Goal: Information Seeking & Learning: Learn about a topic

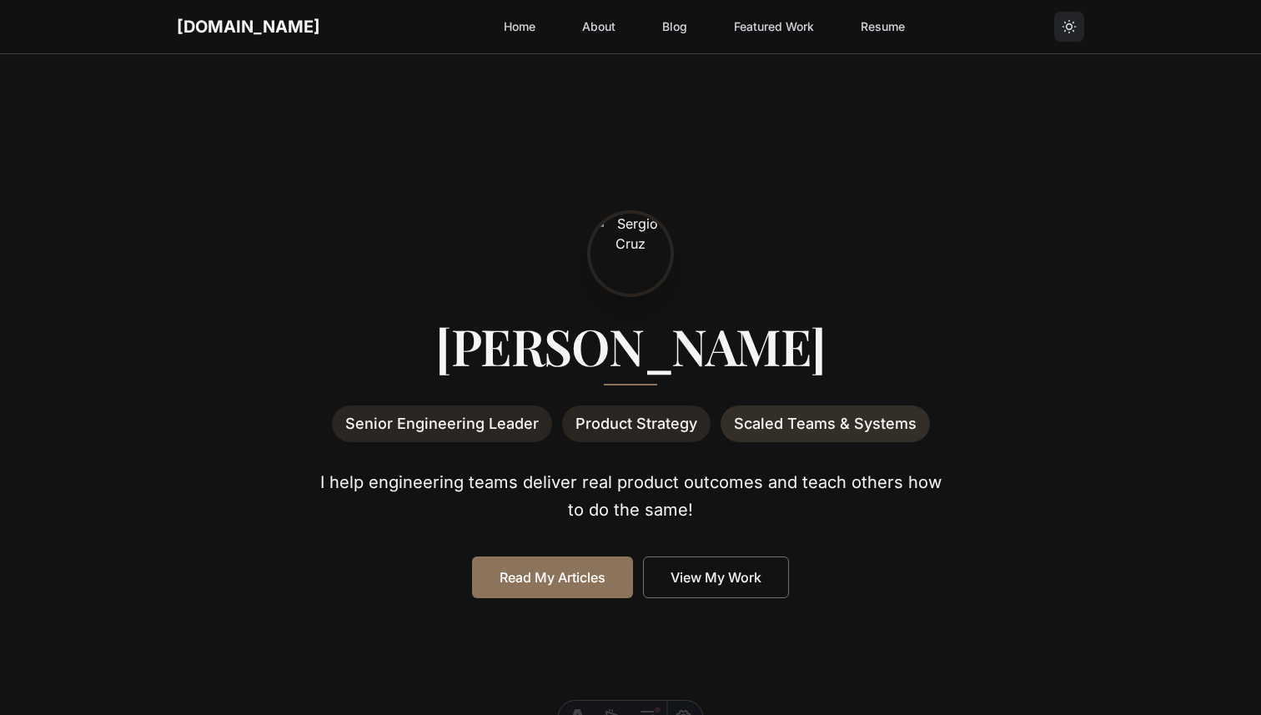
click at [724, 20] on link "Featured Work" at bounding box center [774, 27] width 100 height 30
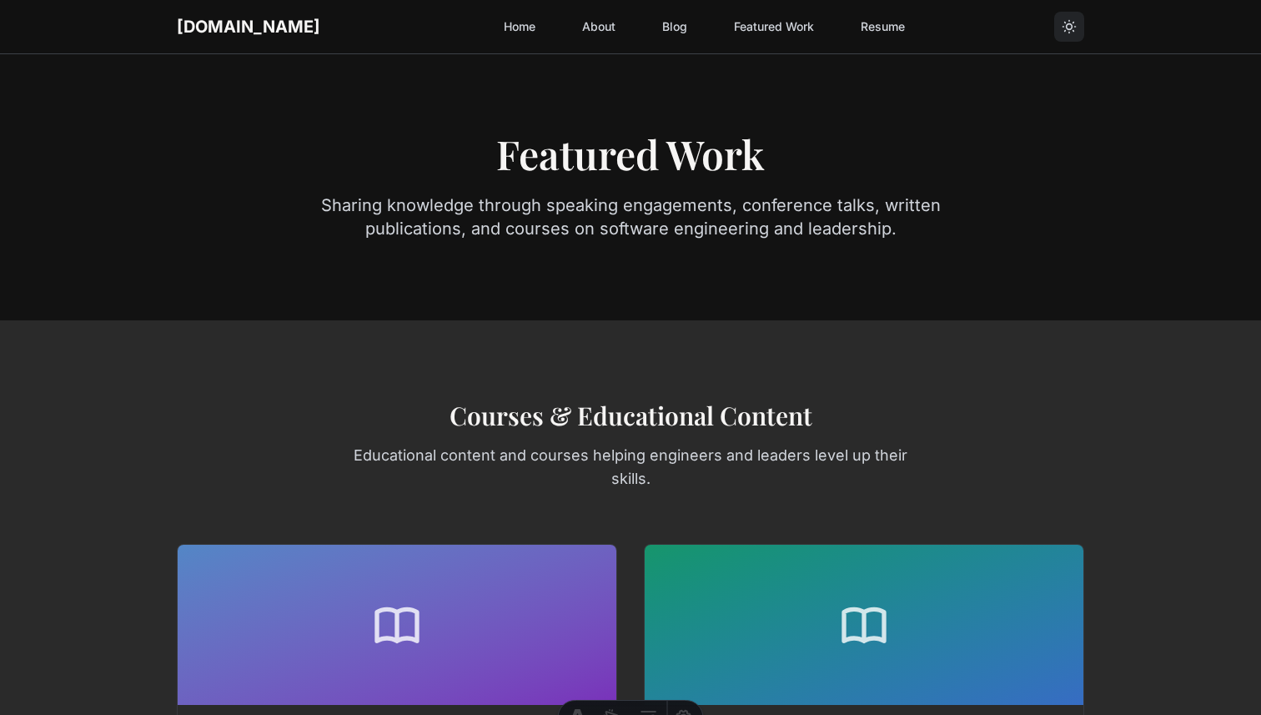
click at [494, 22] on link "Home" at bounding box center [520, 27] width 52 height 30
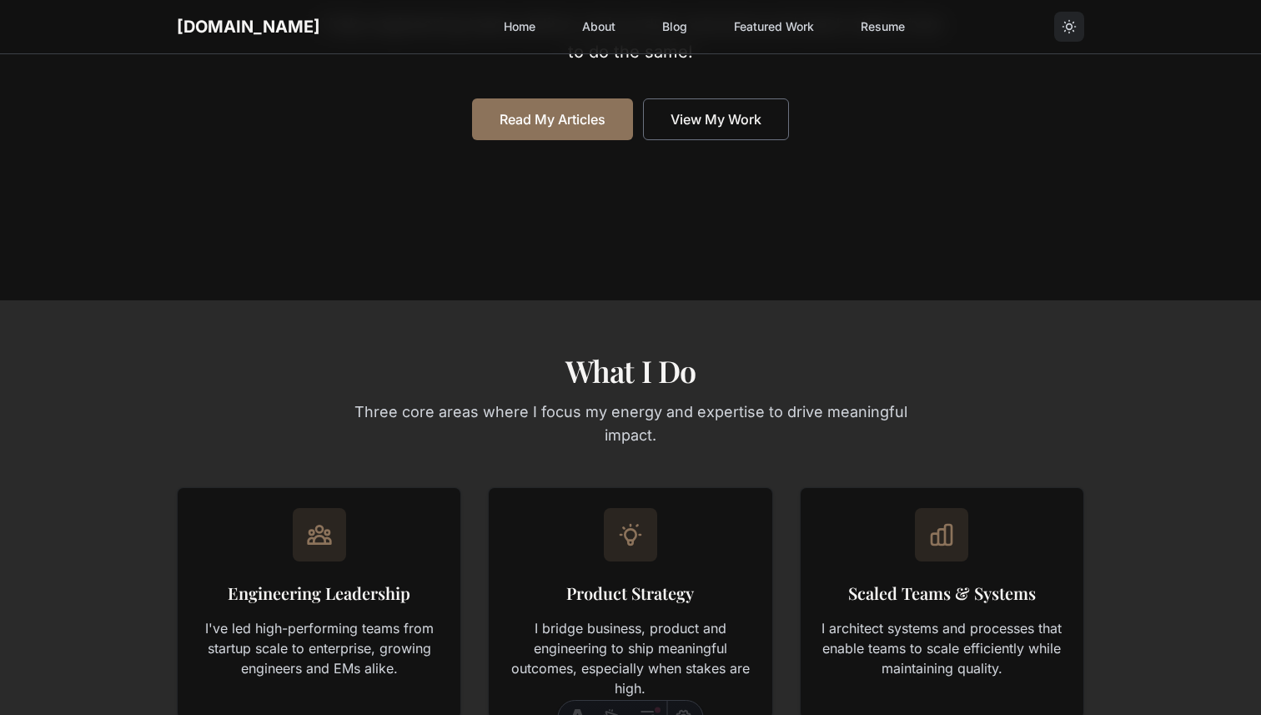
scroll to position [258, 0]
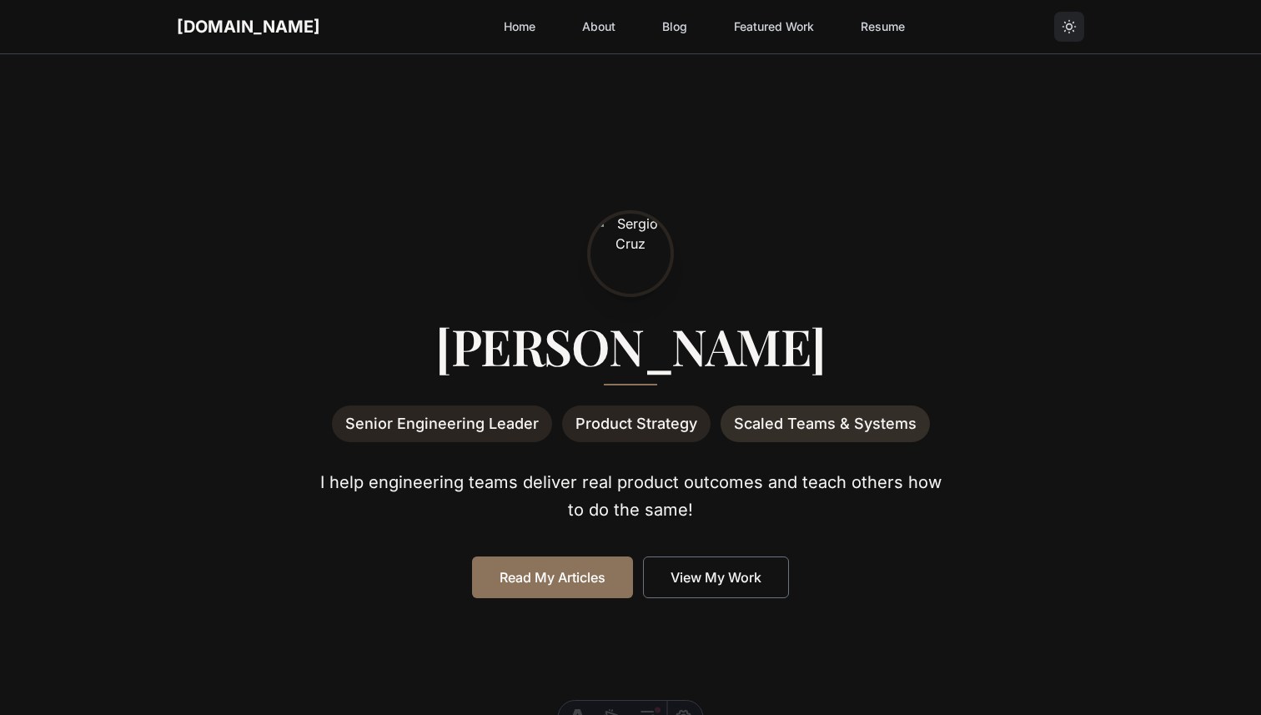
click at [726, 32] on link "Featured Work" at bounding box center [774, 27] width 100 height 30
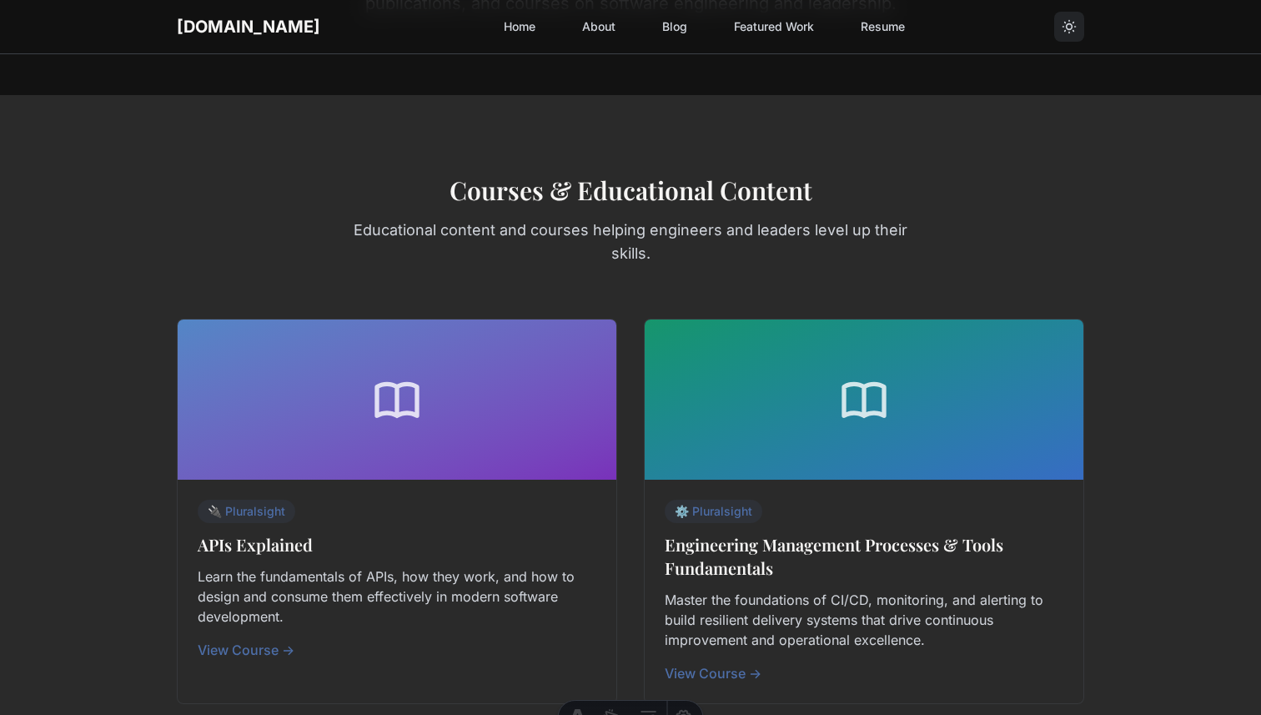
scroll to position [348, 0]
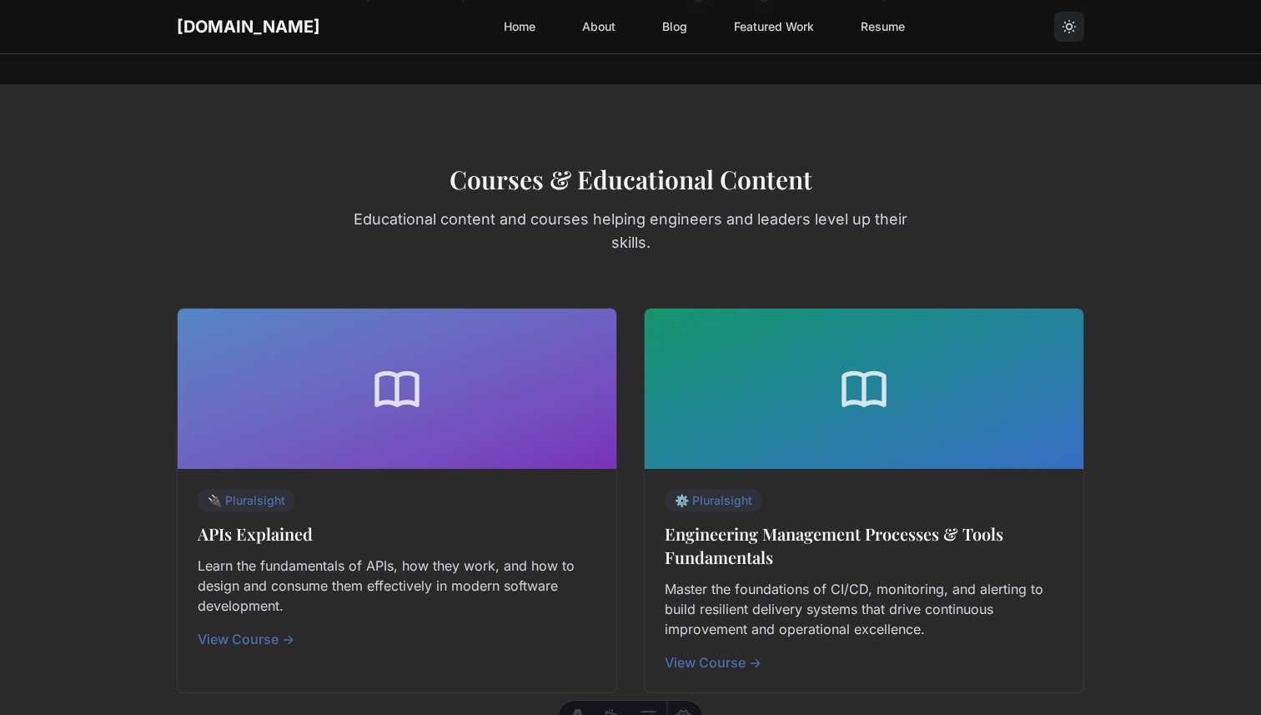
scroll to position [179, 0]
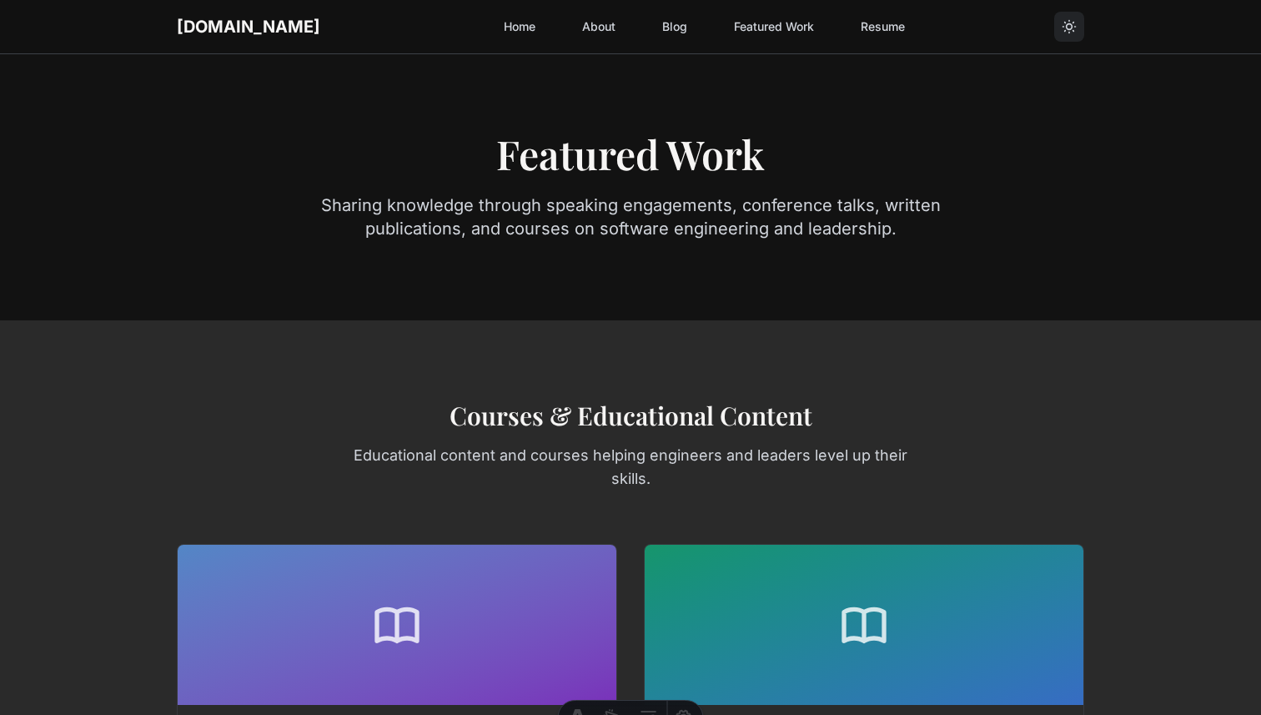
scroll to position [159, 0]
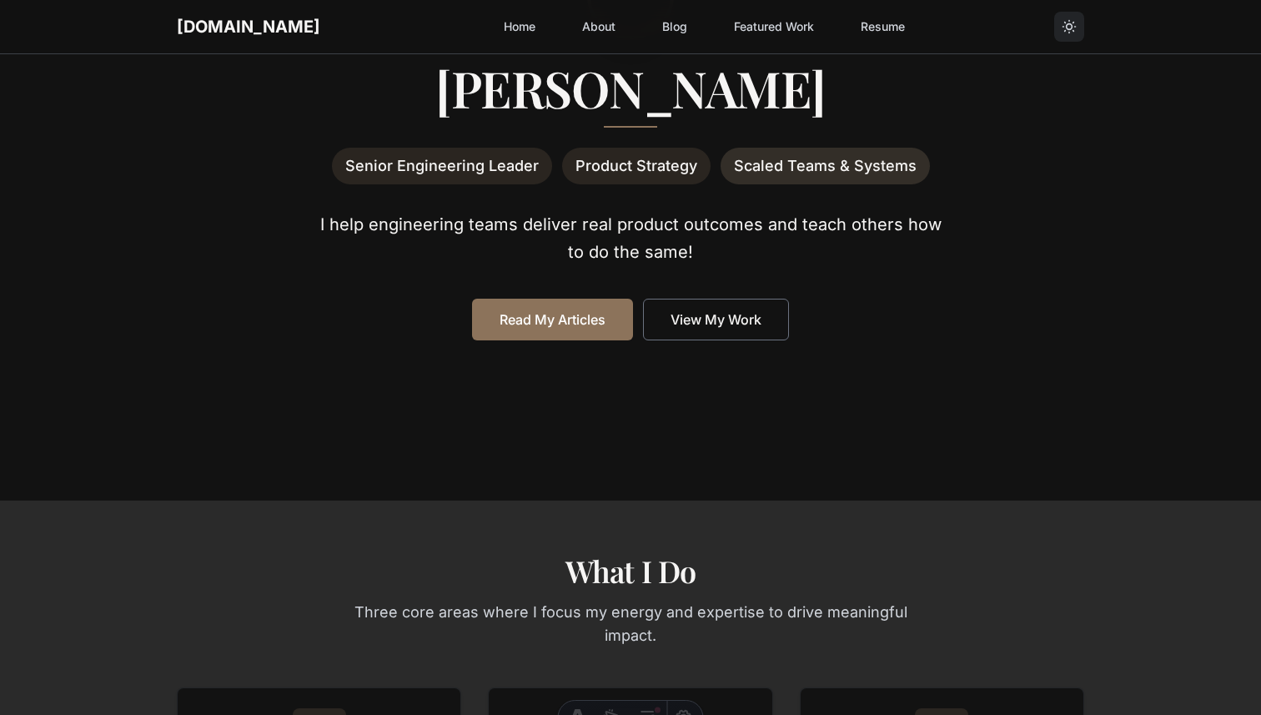
scroll to position [258, 0]
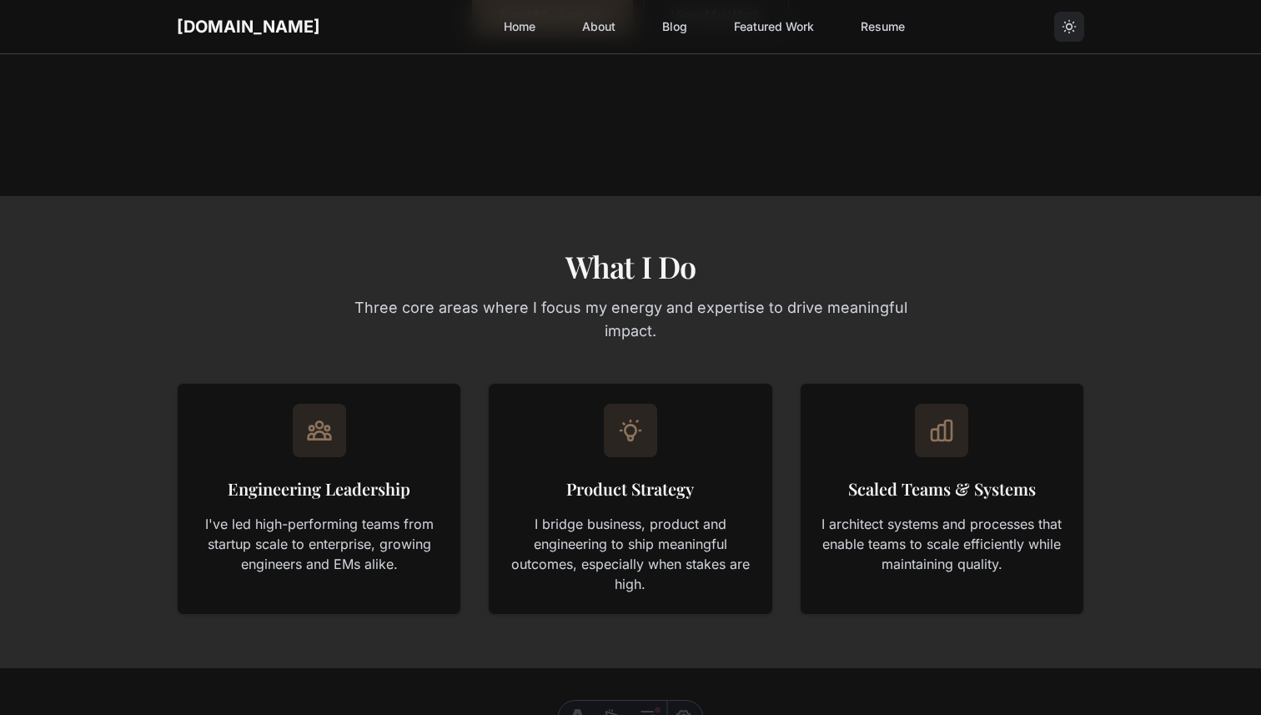
scroll to position [583, 0]
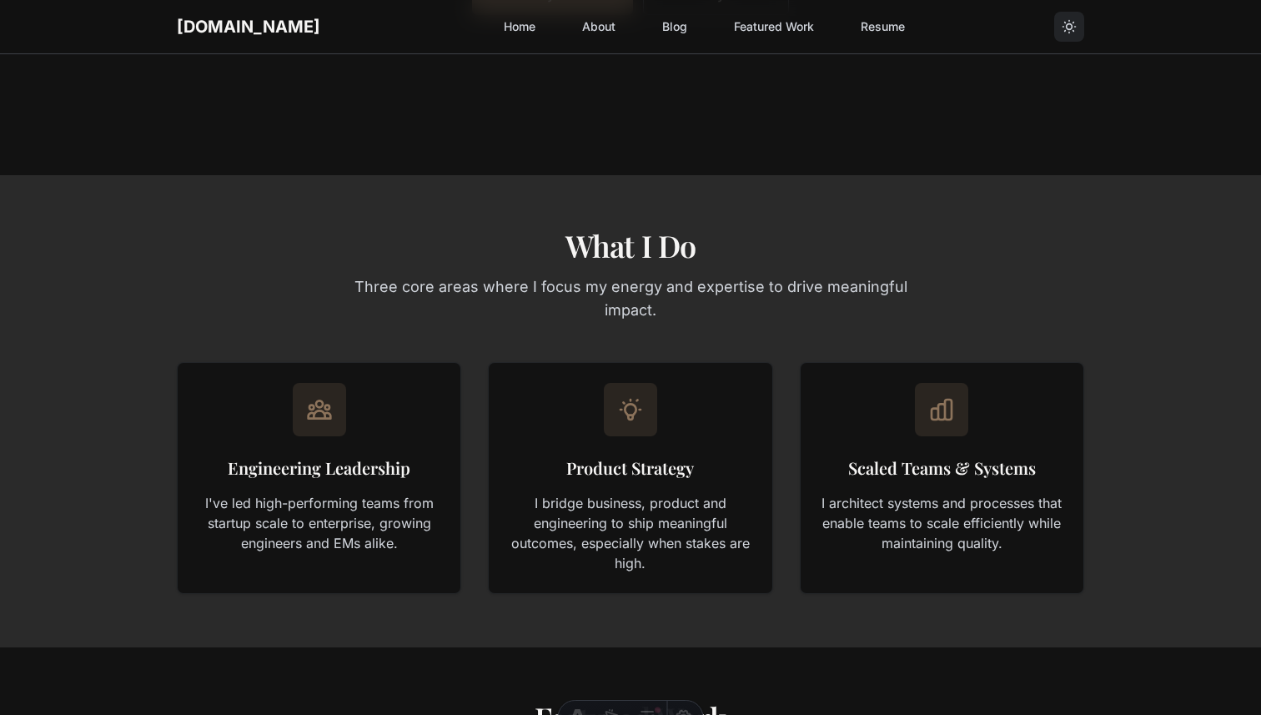
click at [724, 26] on link "Featured Work" at bounding box center [774, 27] width 100 height 30
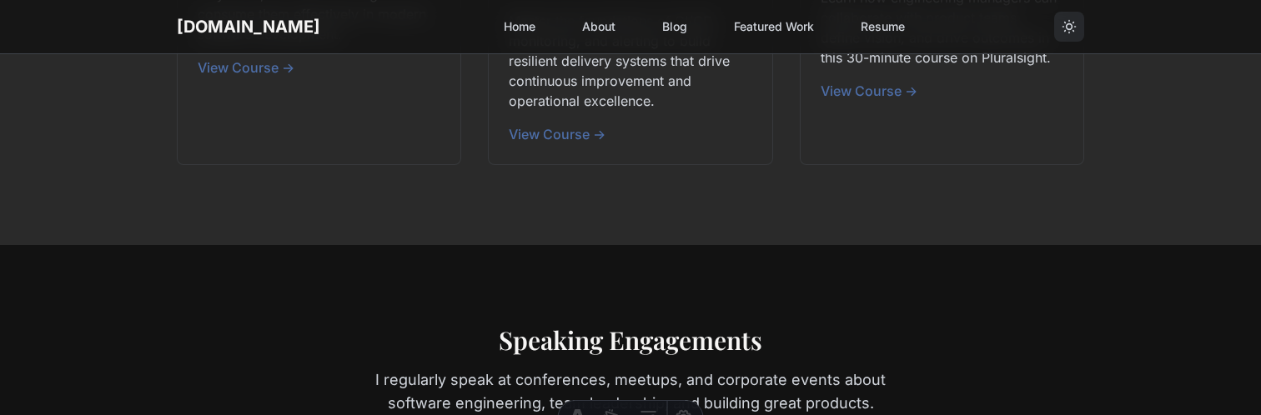
scroll to position [828, 0]
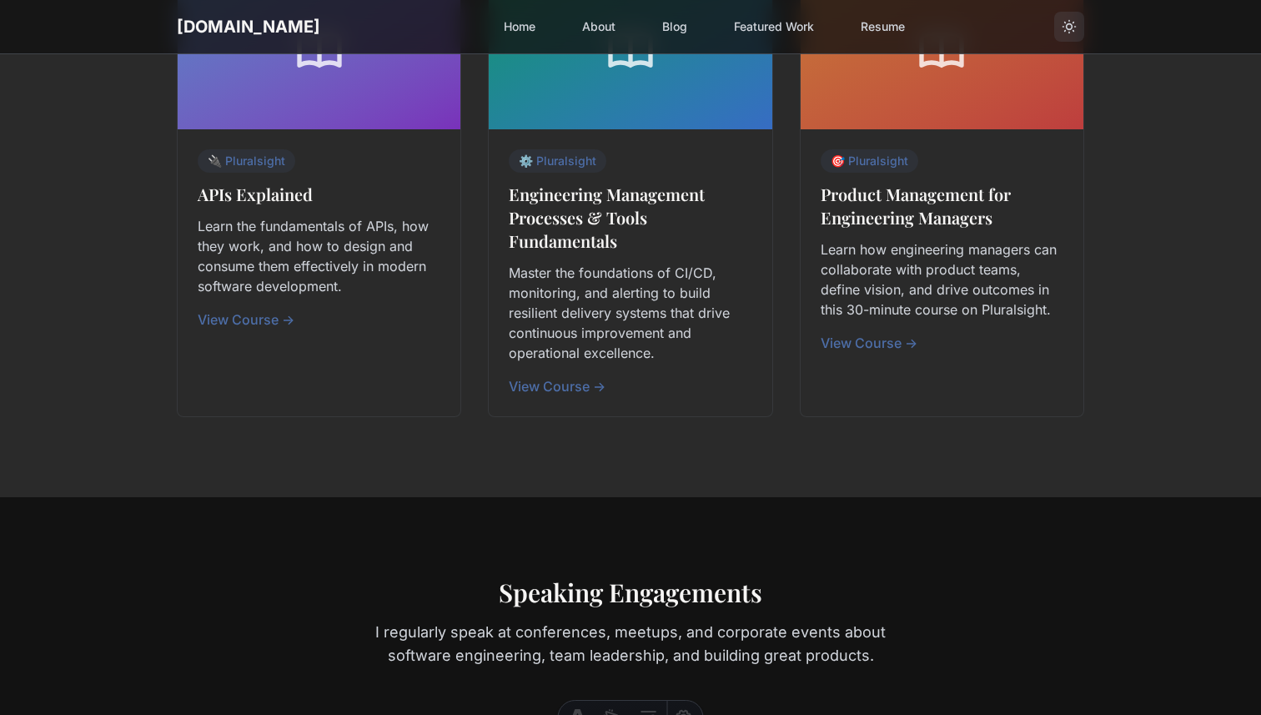
scroll to position [593, 0]
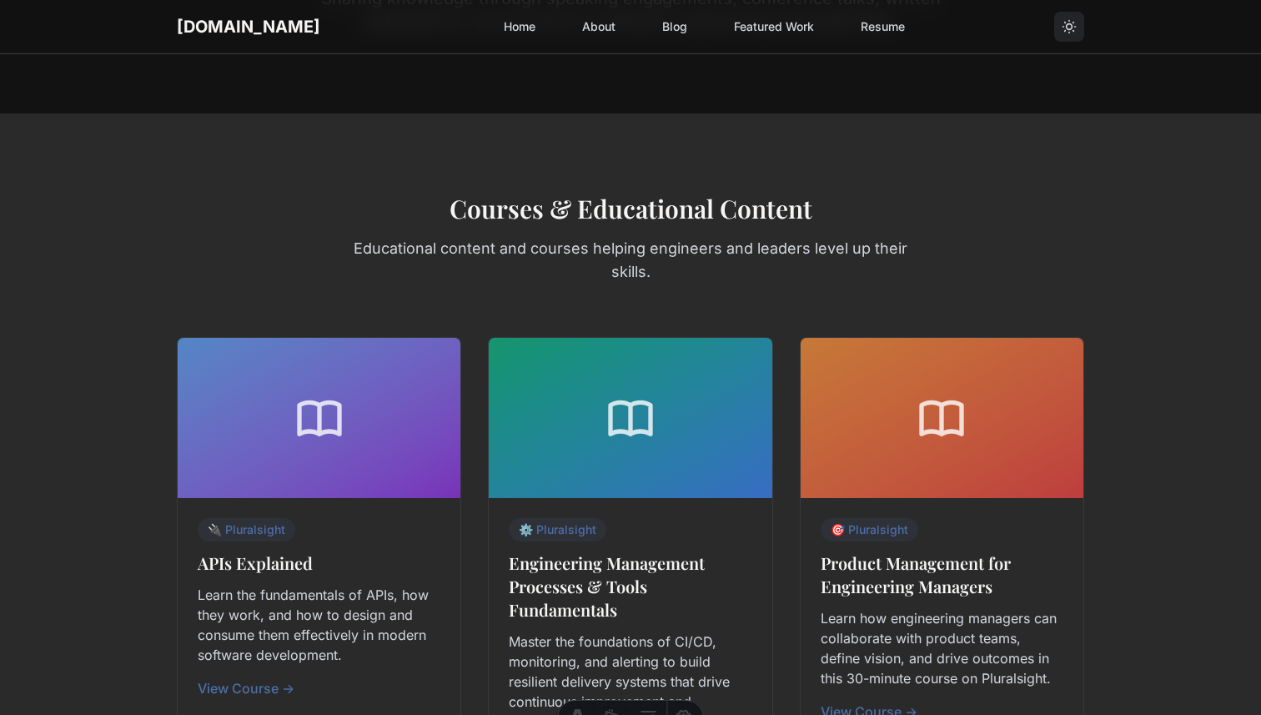
scroll to position [199, 0]
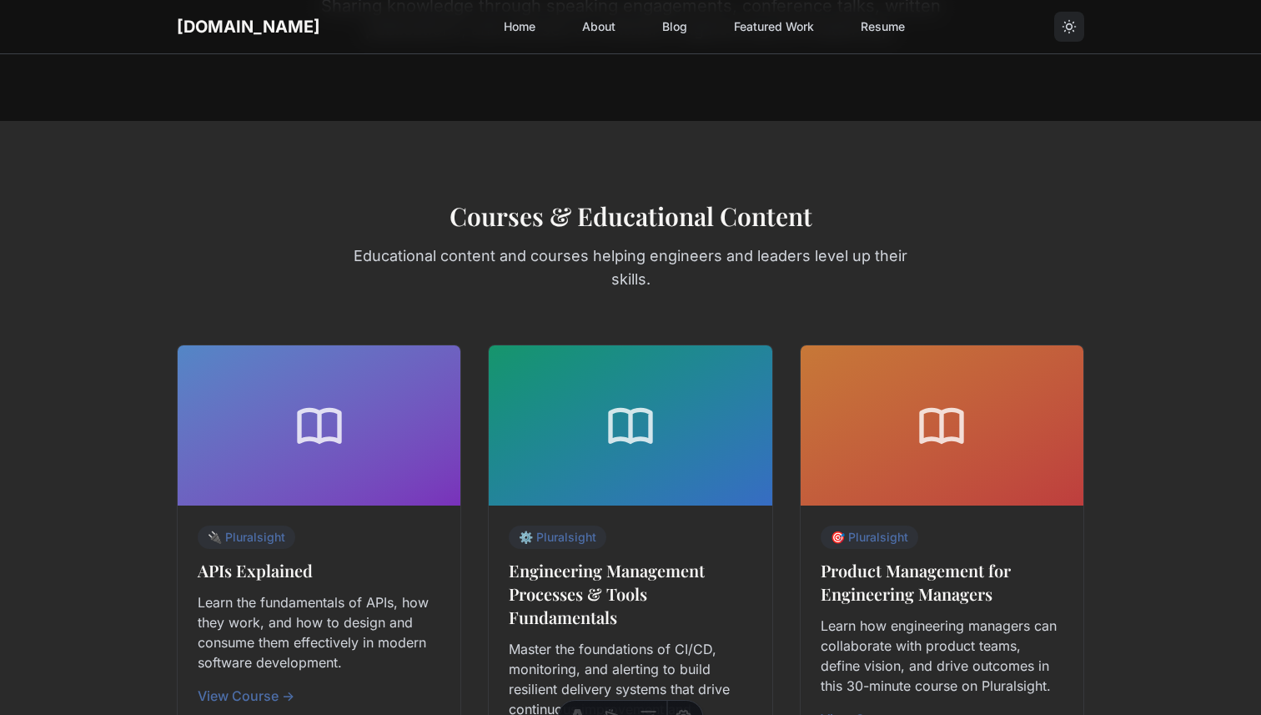
click at [863, 249] on p "Educational content and courses helping engineers and leaders level up their sk…" at bounding box center [630, 267] width 561 height 47
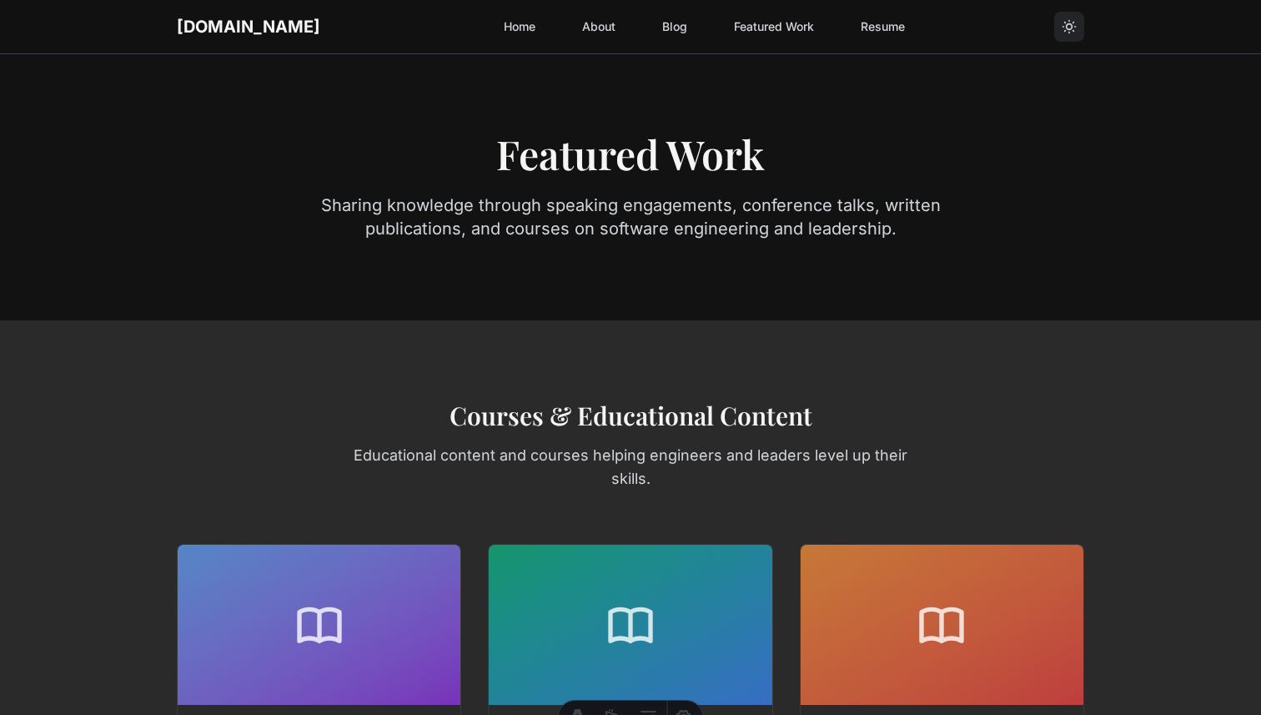
click at [494, 24] on link "Home" at bounding box center [520, 27] width 52 height 30
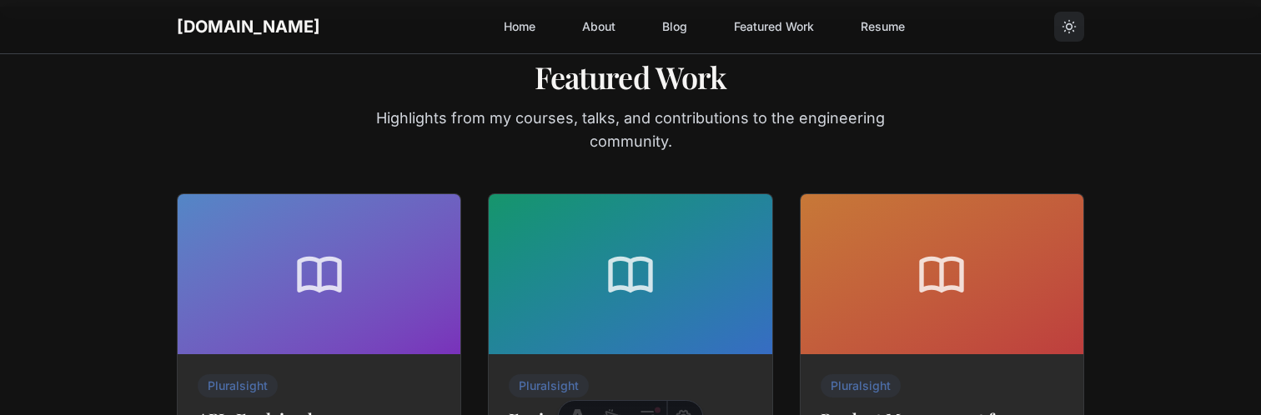
scroll to position [1227, 0]
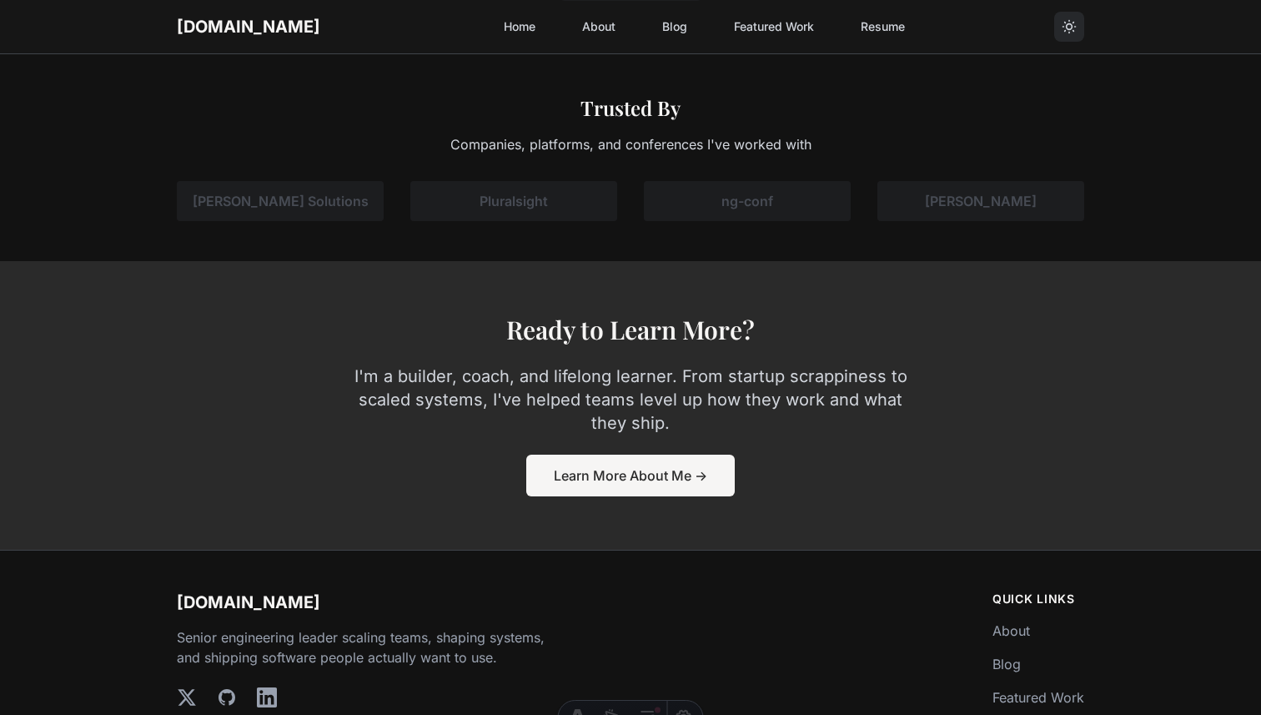
scroll to position [2640, 0]
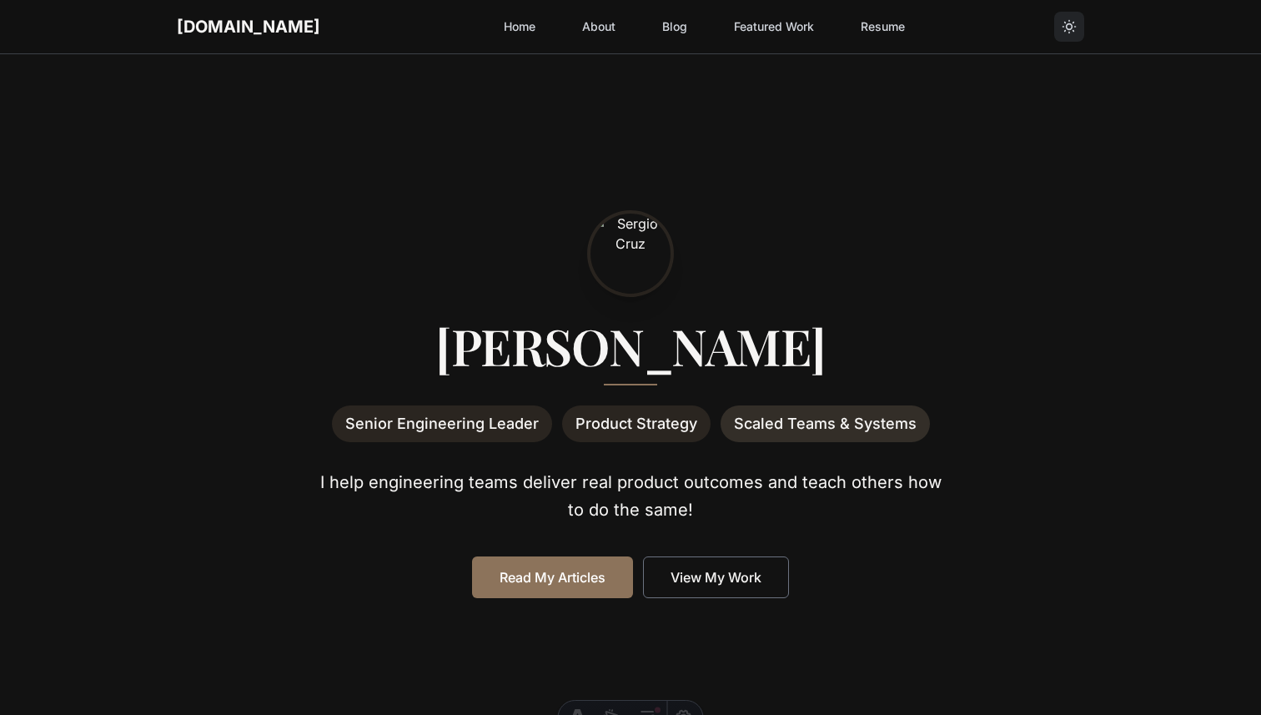
scroll to position [2640, 0]
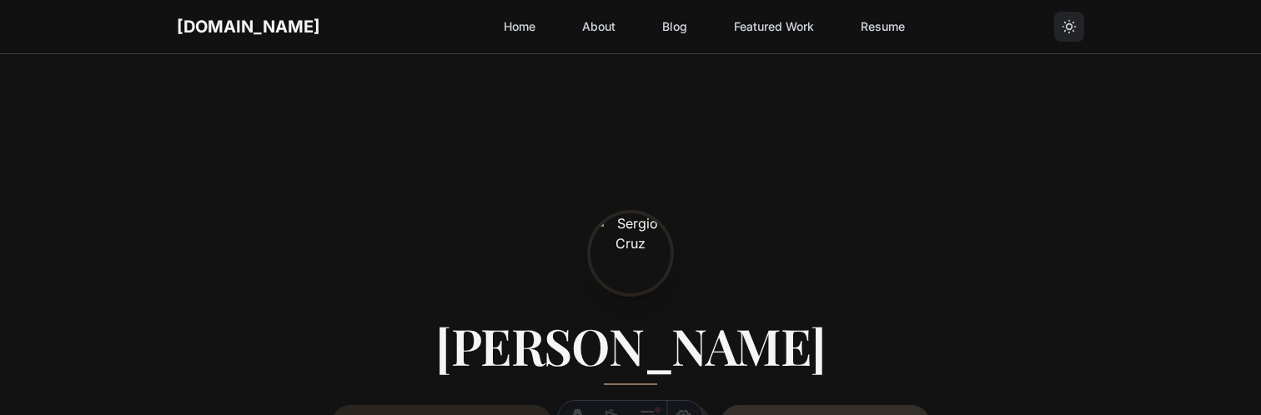
scroll to position [1227, 0]
